Goal: Complete application form

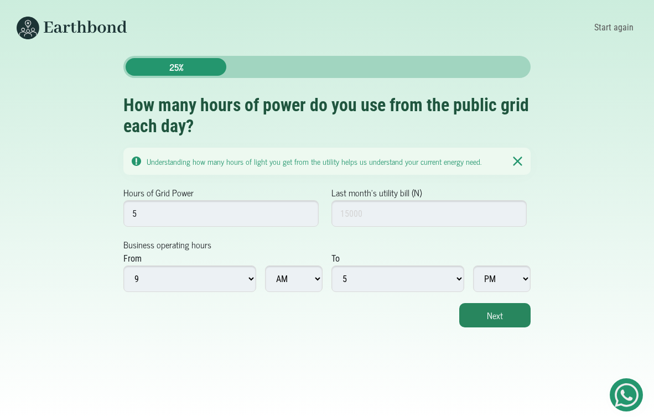
type input "5"
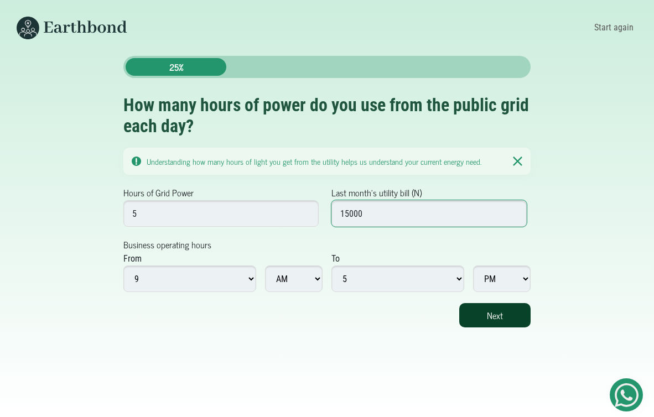
type input "15000"
click at [491, 305] on button "Next" at bounding box center [494, 315] width 71 height 24
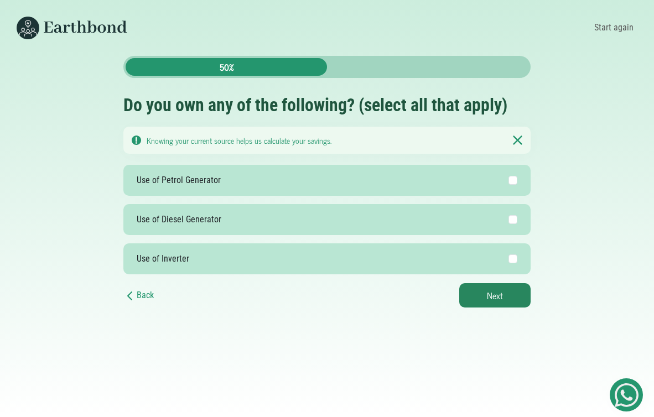
click at [429, 181] on label "Use of Petrol Generator" at bounding box center [326, 180] width 407 height 31
click at [509, 181] on input "Use of Petrol Generator" at bounding box center [513, 180] width 9 height 9
checkbox input "true"
click at [494, 294] on button "Next" at bounding box center [494, 295] width 71 height 24
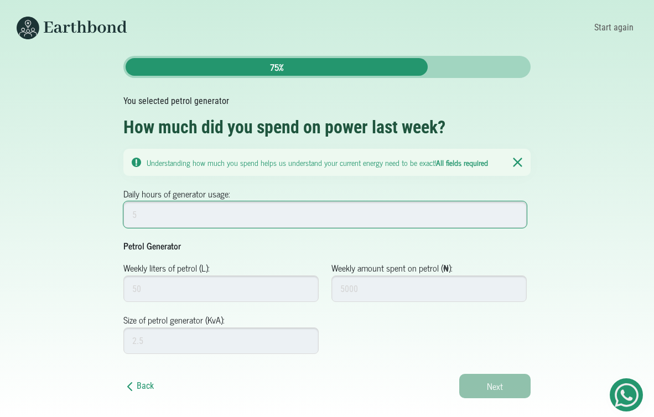
click at [396, 219] on input "Daily hours of generator usage:" at bounding box center [324, 214] width 403 height 27
type input "5"
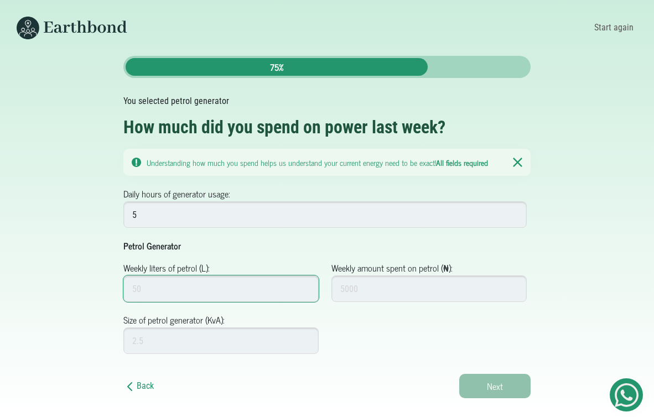
click at [240, 288] on input "Weekly liters of petrol (L):" at bounding box center [220, 289] width 195 height 27
type input "50"
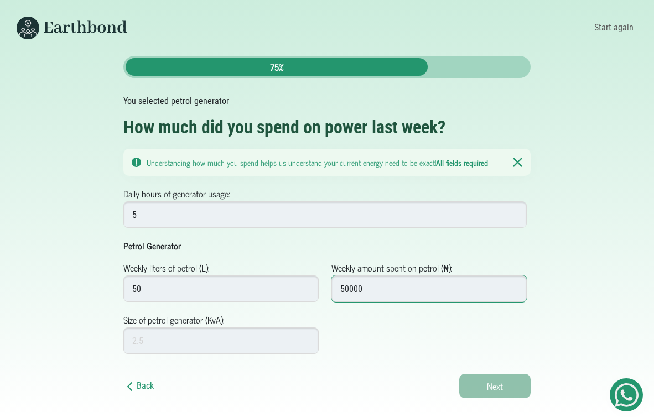
type input "50000"
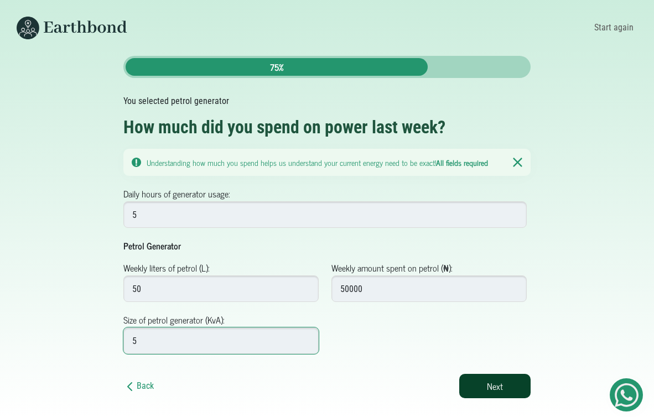
type input "5"
click at [474, 385] on button "Next" at bounding box center [494, 386] width 71 height 24
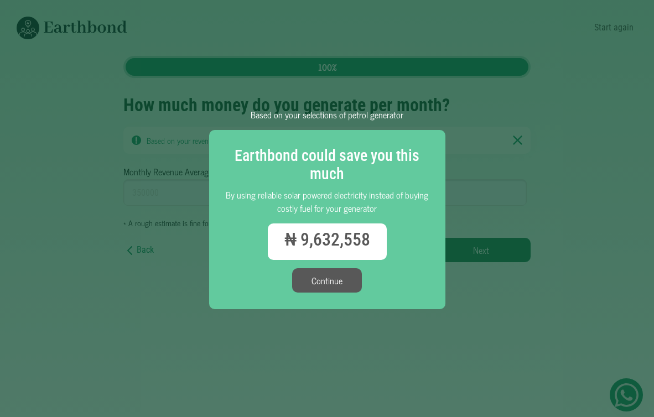
click at [341, 289] on button "Continue" at bounding box center [327, 280] width 70 height 24
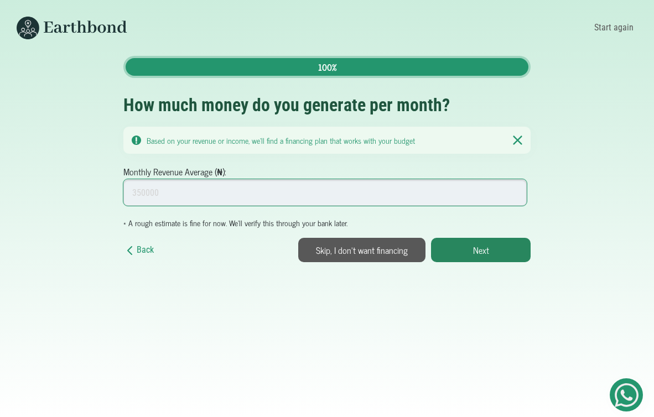
click at [262, 198] on input "Monthly Revenue Average (₦):" at bounding box center [324, 192] width 403 height 27
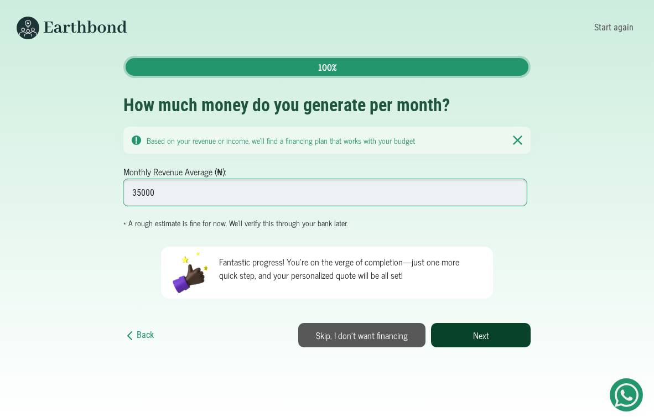
type input "35000"
click at [477, 338] on button "Next" at bounding box center [481, 335] width 100 height 24
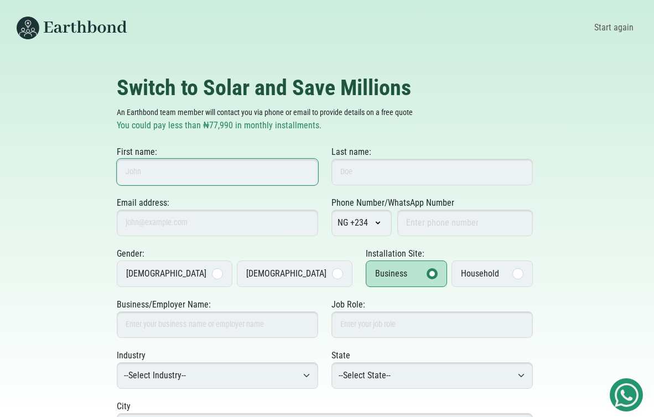
click at [267, 172] on input "First name:" at bounding box center [217, 172] width 201 height 27
type input "Chidalu"
type input "Onyenso"
type input "[EMAIL_ADDRESS][DOMAIN_NAME]"
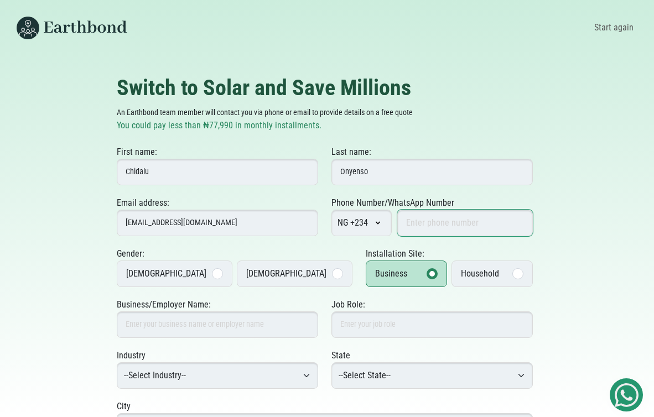
type input "9035606553"
type input "Earthbond Limited"
type input "Lekki"
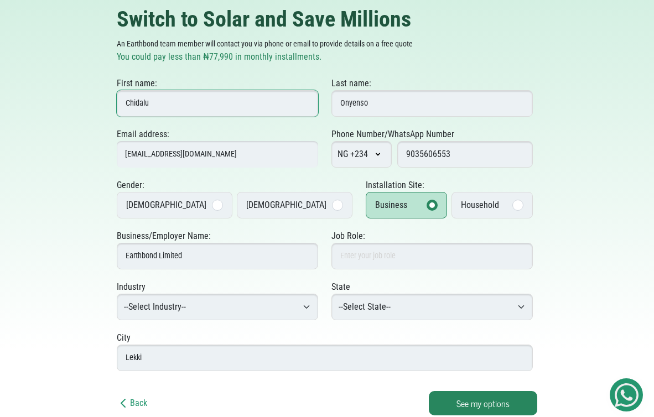
scroll to position [71, 0]
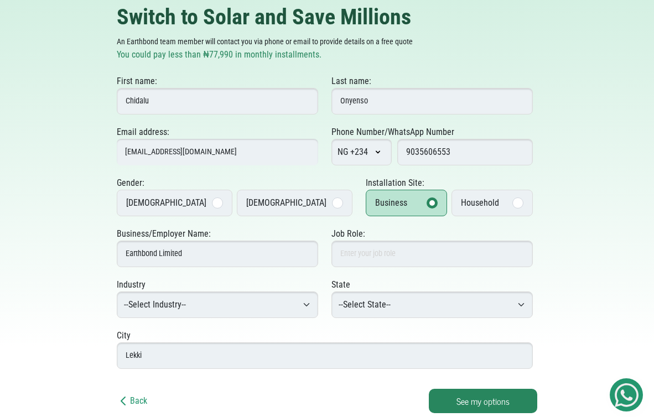
click at [242, 307] on select "--Select Industry-- Agriculture Agro-Processing Advertising & Public Relations …" at bounding box center [217, 305] width 201 height 27
select select "Agro-Processing"
click at [117, 292] on select "--Select Industry-- Agriculture Agro-Processing Advertising & Public Relations …" at bounding box center [217, 305] width 201 height 27
click at [148, 153] on input "chidalu@earthbond.co" at bounding box center [217, 152] width 201 height 27
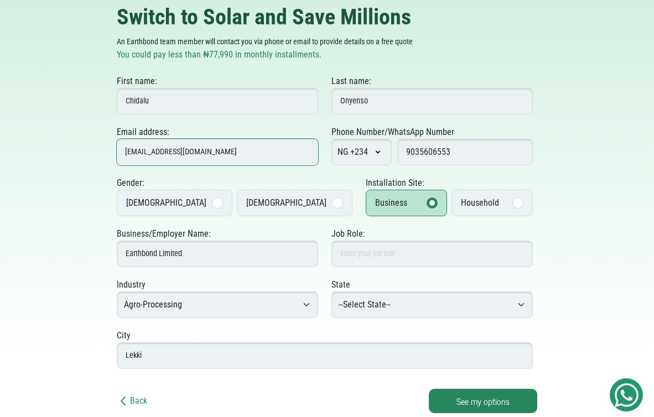
type input "[EMAIL_ADDRESS][DOMAIN_NAME]"
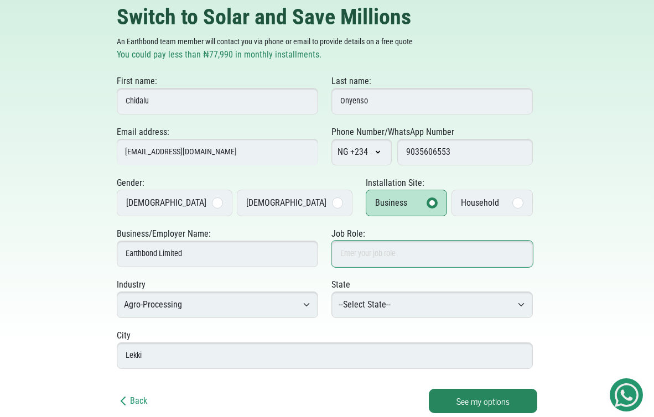
click at [369, 252] on input "Job Role:" at bounding box center [432, 254] width 201 height 27
type input "none"
click at [285, 198] on label "Female" at bounding box center [295, 203] width 116 height 27
click at [0, 0] on input "Female" at bounding box center [0, 0] width 0 height 0
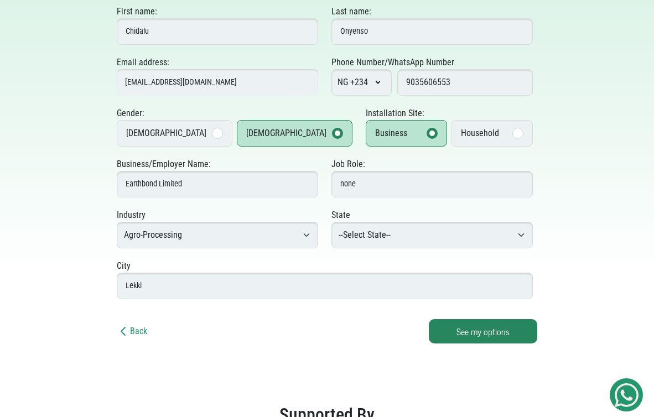
scroll to position [142, 0]
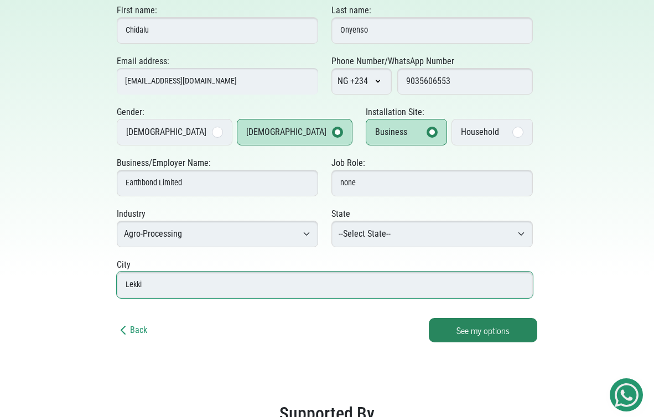
click at [306, 283] on input "Lekki" at bounding box center [325, 285] width 416 height 27
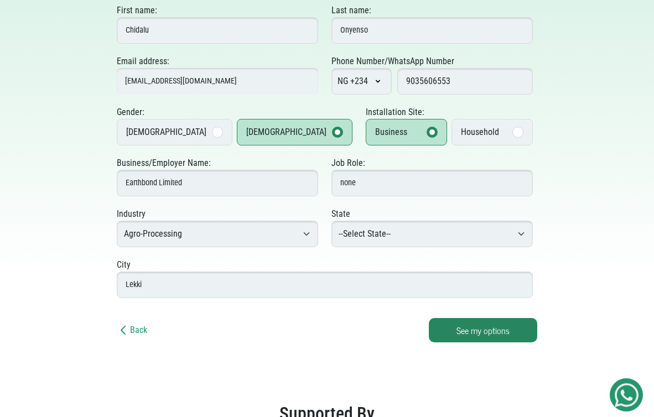
click at [333, 341] on div "Back See my options" at bounding box center [327, 330] width 421 height 24
click at [417, 212] on div "State --Select State-- Abia Adamawa Akwa Ibom Anambra Bauchi Bayelsa Benue Born…" at bounding box center [432, 228] width 201 height 40
click at [412, 229] on select "--Select State-- Abia Adamawa Akwa Ibom Anambra Bauchi Bayelsa Benue Borno Cros…" at bounding box center [432, 234] width 201 height 27
select select "Anambra"
click at [332, 221] on select "--Select State-- Abia Adamawa Akwa Ibom Anambra Bauchi Bayelsa Benue Borno Cros…" at bounding box center [432, 234] width 201 height 27
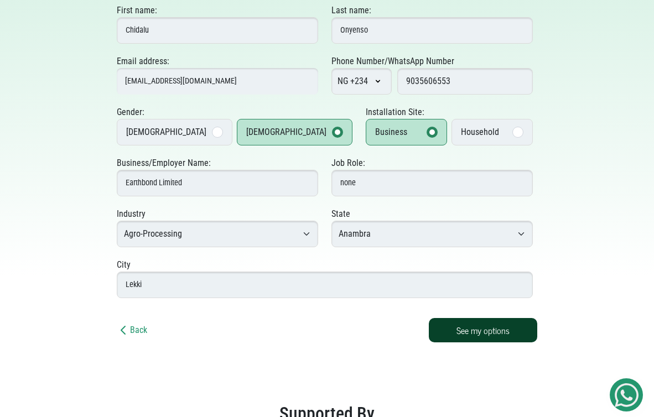
click at [464, 333] on button "See my options" at bounding box center [483, 330] width 108 height 24
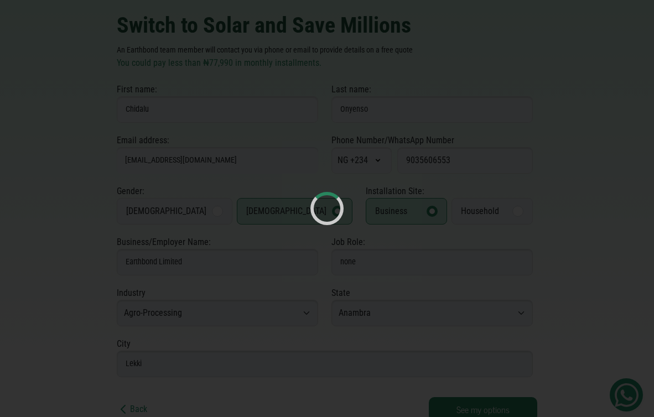
scroll to position [66, 0]
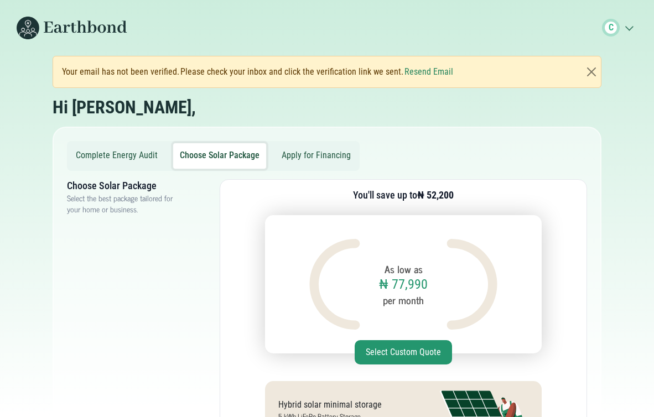
click at [4, 256] on body "C .cls-1{fill:none;stroke:#3c7b65;stroke-linecap:round;stroke-linejoin:round;st…" at bounding box center [327, 208] width 654 height 417
